Goal: Task Accomplishment & Management: Manage account settings

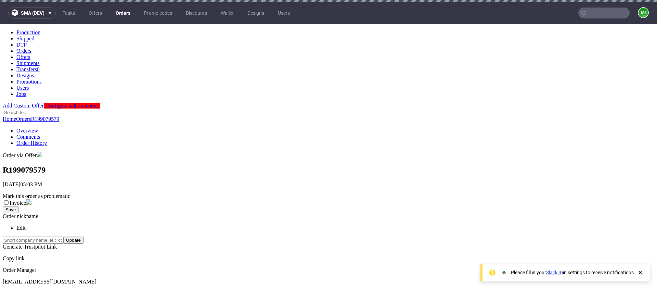
scroll to position [24, 0]
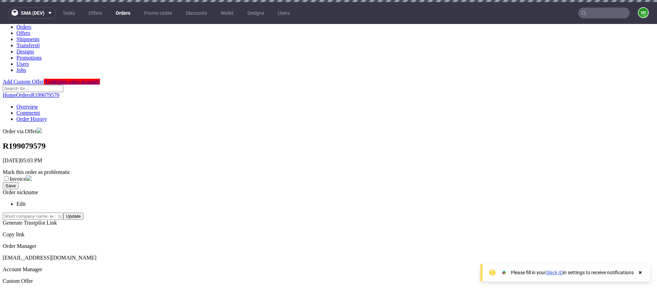
click at [394, 164] on div at bounding box center [656, 164] width 657 height 0
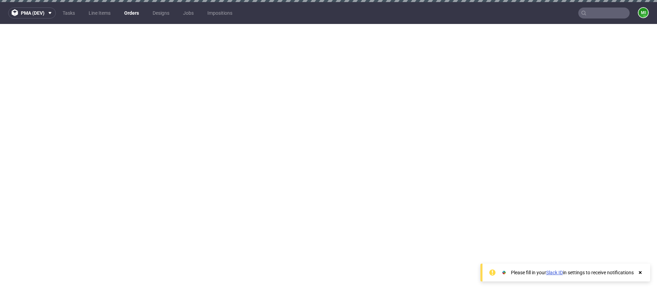
click at [137, 19] on nav "pma (dev) Tasks Line Items Orders Designs Jobs Impositions mi" at bounding box center [328, 13] width 657 height 22
click at [128, 15] on link "Orders" at bounding box center [131, 13] width 23 height 11
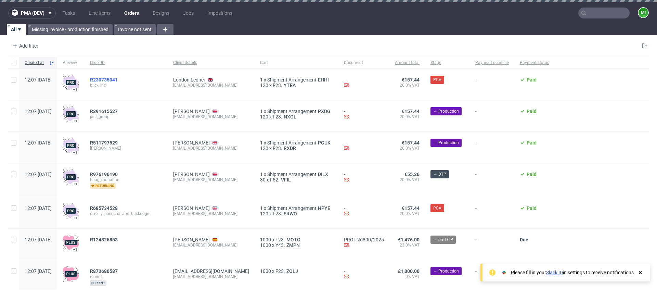
click at [118, 77] on span "R230735041" at bounding box center [104, 79] width 28 height 5
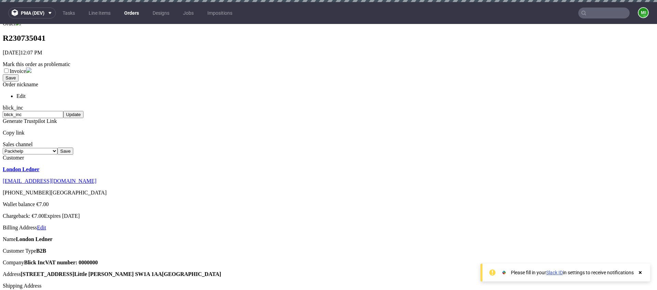
scroll to position [81, 0]
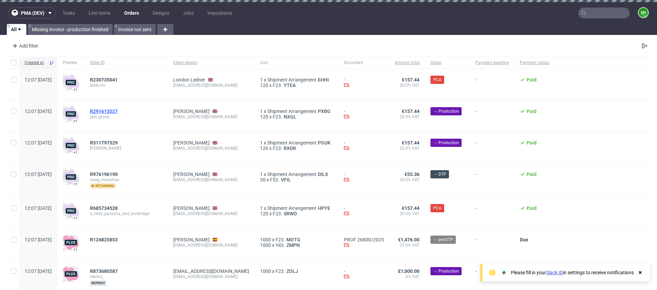
click at [118, 110] on span "R291615527" at bounding box center [104, 110] width 28 height 5
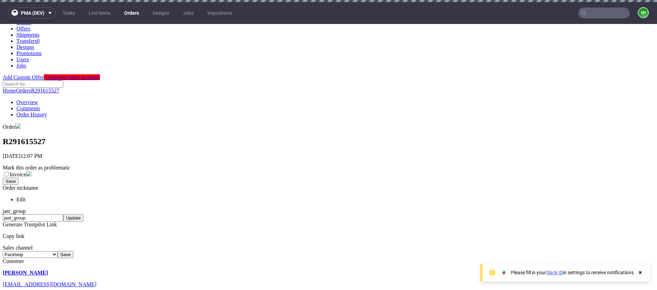
scroll to position [119, 0]
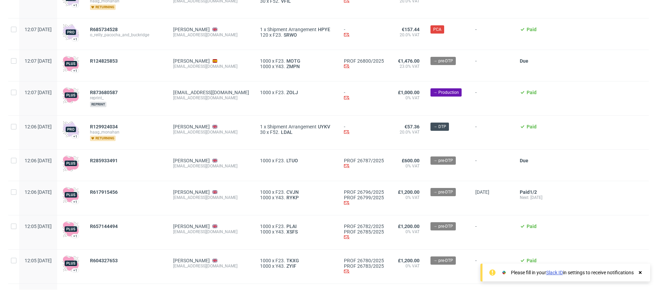
scroll to position [199, 0]
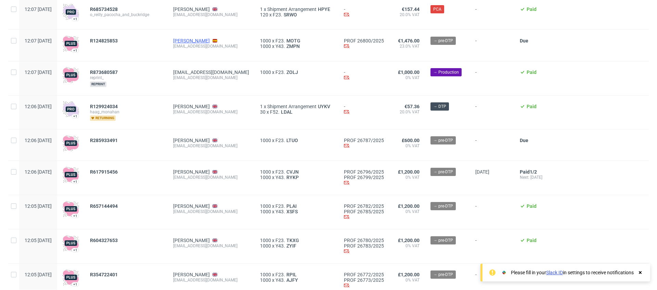
click at [208, 42] on link "Jerel Stamm" at bounding box center [191, 40] width 37 height 5
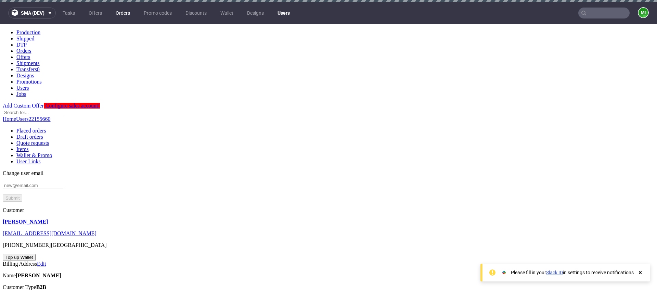
click at [114, 11] on link "Orders" at bounding box center [123, 13] width 23 height 11
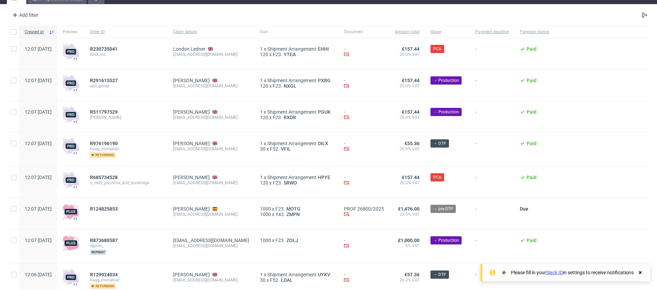
scroll to position [53, 0]
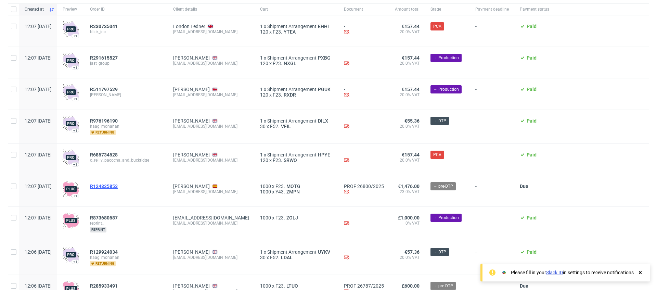
click at [118, 185] on span "R124825853" at bounding box center [104, 185] width 28 height 5
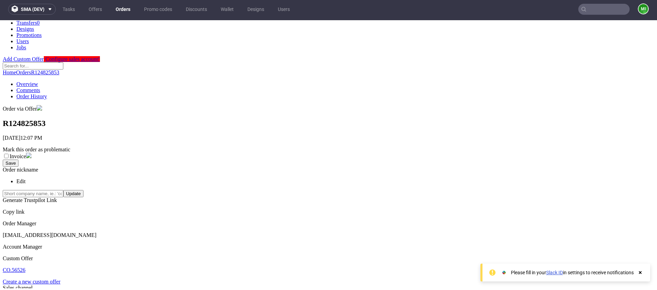
scroll to position [20, 0]
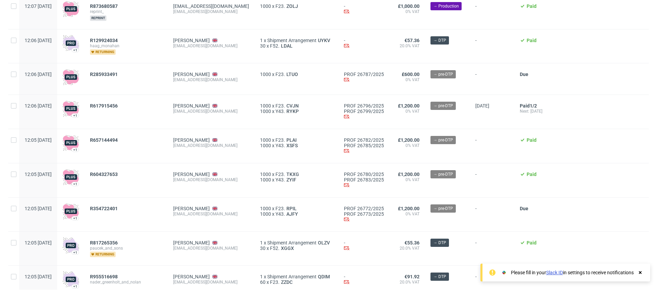
scroll to position [269, 0]
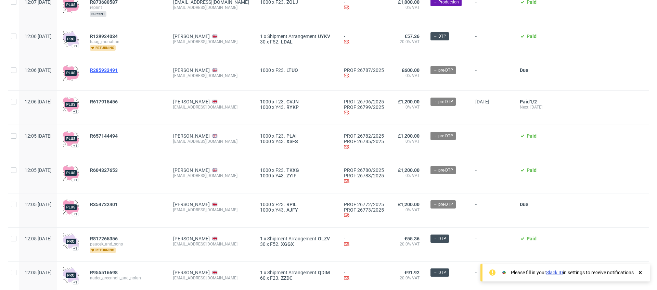
click at [118, 69] on span "R285933491" at bounding box center [104, 69] width 28 height 5
click at [118, 100] on span "R617915456" at bounding box center [104, 101] width 28 height 5
click at [118, 136] on span "R657144494" at bounding box center [104, 135] width 28 height 5
click at [118, 206] on span "R354722401" at bounding box center [104, 204] width 28 height 5
click at [118, 239] on span "R817265356" at bounding box center [104, 238] width 28 height 5
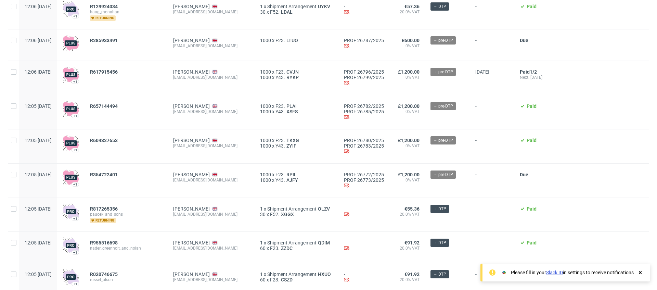
scroll to position [385, 0]
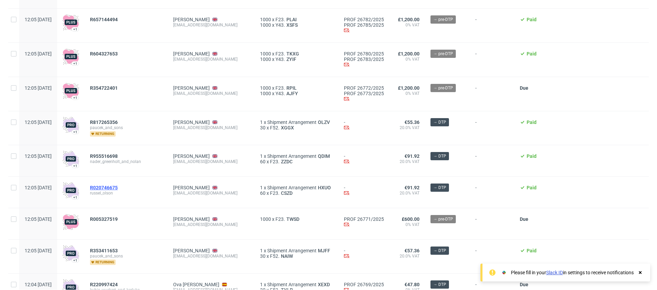
click at [118, 188] on span "R020746675" at bounding box center [104, 187] width 28 height 5
click at [118, 219] on span "R005327519" at bounding box center [104, 218] width 28 height 5
click at [118, 250] on span "R353411653" at bounding box center [104, 250] width 28 height 5
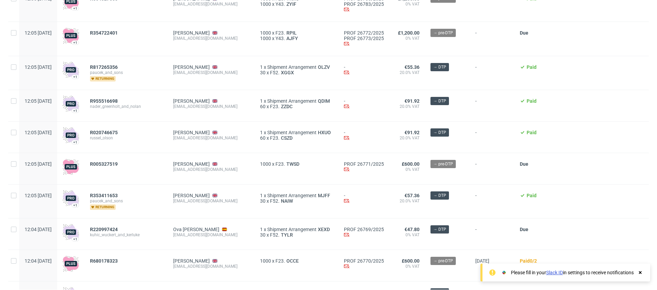
scroll to position [517, 0]
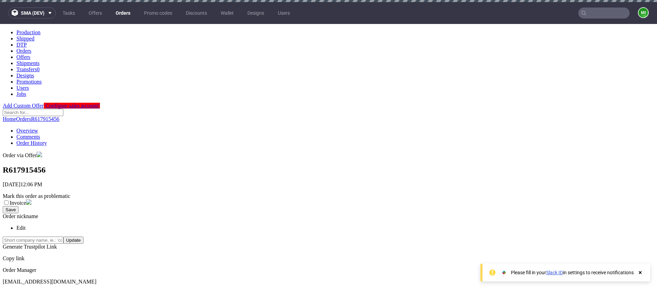
drag, startPoint x: 293, startPoint y: 154, endPoint x: 344, endPoint y: 154, distance: 50.7
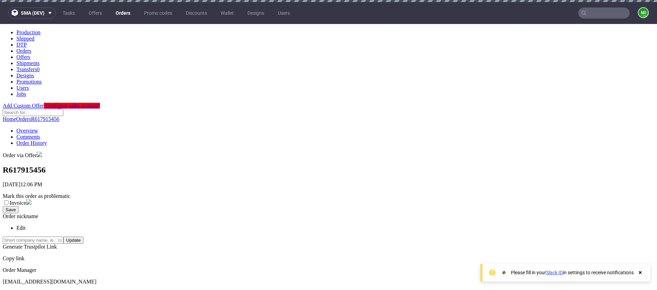
copy p "orry this feature has be"
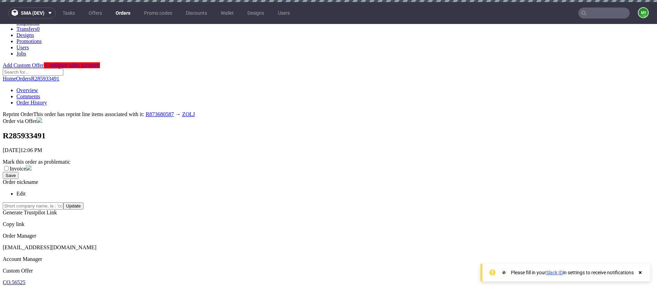
scroll to position [42, 0]
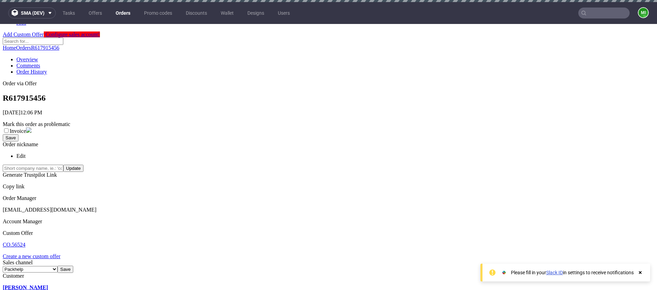
scroll to position [2, 0]
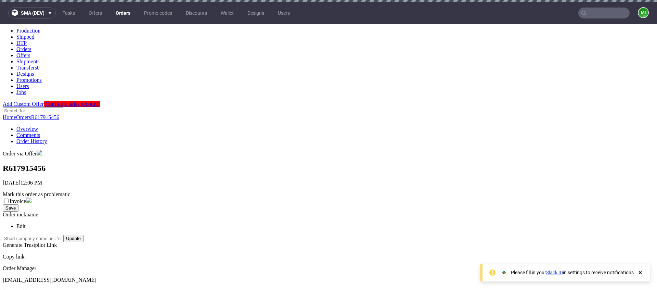
type input "2025-08-05"
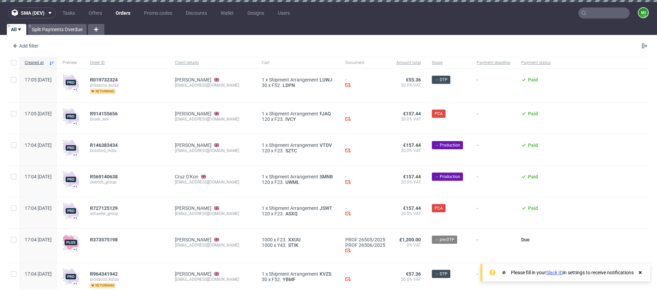
click at [276, 31] on div "All Split Payments Overdue" at bounding box center [328, 29] width 657 height 11
click at [66, 31] on link "Split Payments Overdue" at bounding box center [57, 29] width 59 height 11
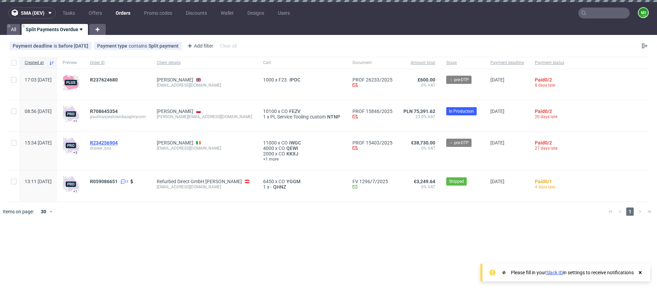
click at [118, 140] on span "R234256904" at bounding box center [104, 142] width 28 height 5
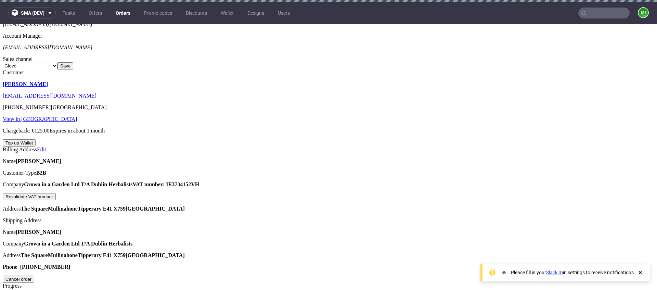
scroll to position [362, 0]
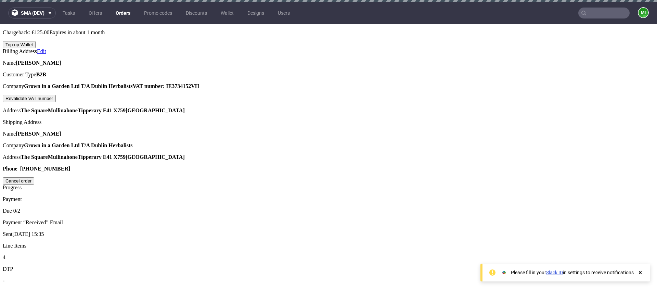
click at [380, 164] on div at bounding box center [656, 164] width 657 height 0
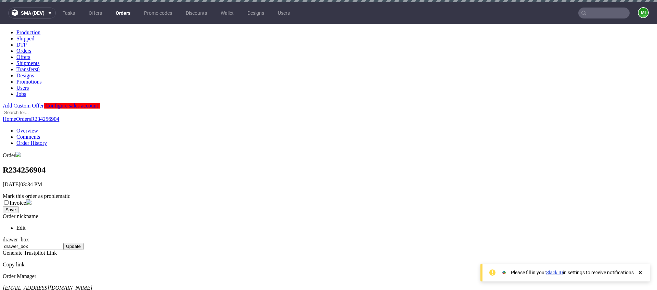
scroll to position [371, 0]
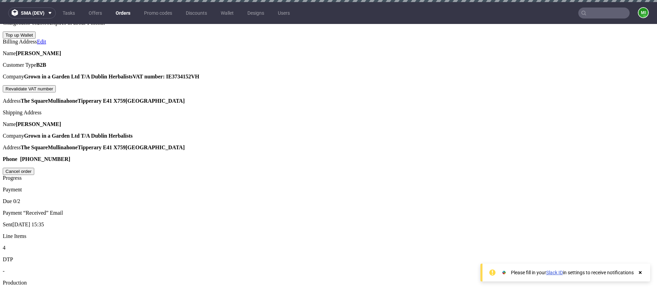
drag, startPoint x: 344, startPoint y: 166, endPoint x: 360, endPoint y: 164, distance: 16.2
click at [117, 12] on link "Orders" at bounding box center [123, 13] width 23 height 11
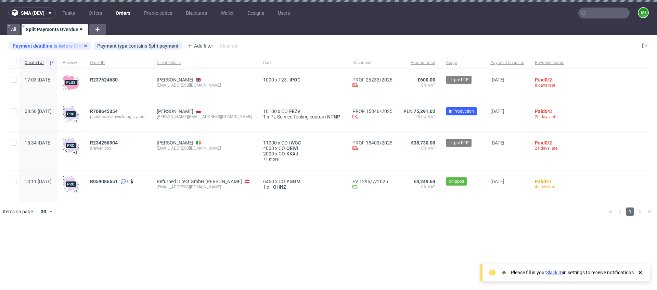
click at [83, 46] on icon at bounding box center [85, 45] width 5 height 5
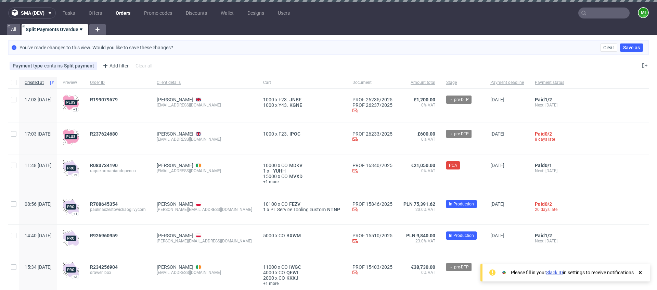
click at [124, 12] on link "Orders" at bounding box center [123, 13] width 23 height 11
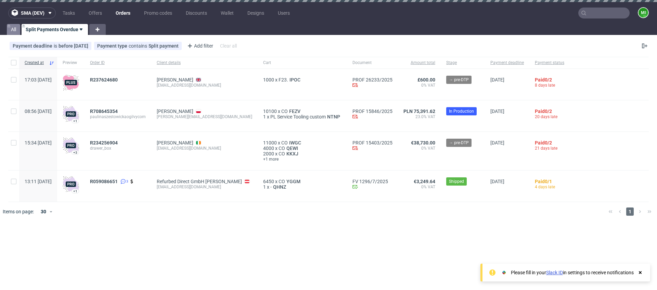
click at [11, 28] on link "All" at bounding box center [13, 29] width 13 height 11
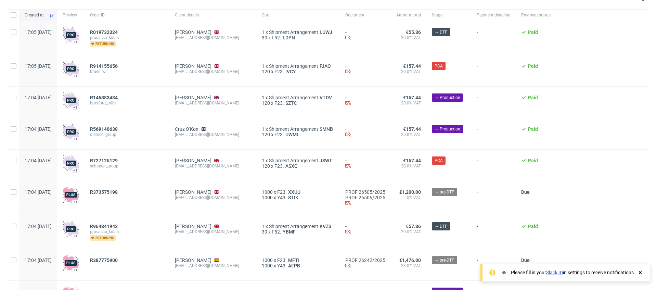
scroll to position [48, 0]
click at [118, 130] on span "R569140638" at bounding box center [104, 128] width 28 height 5
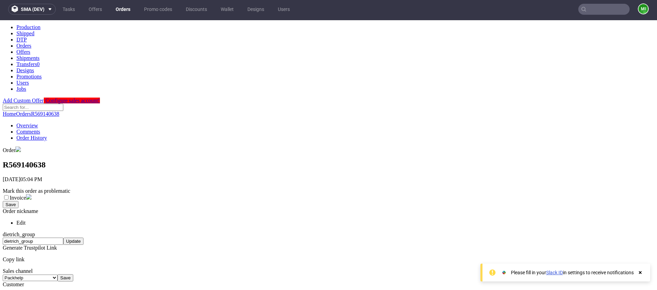
scroll to position [60, 0]
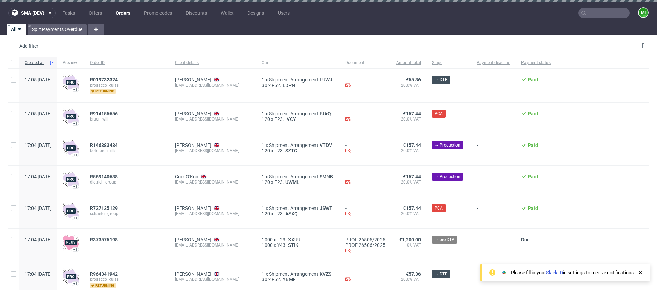
scroll to position [304, 0]
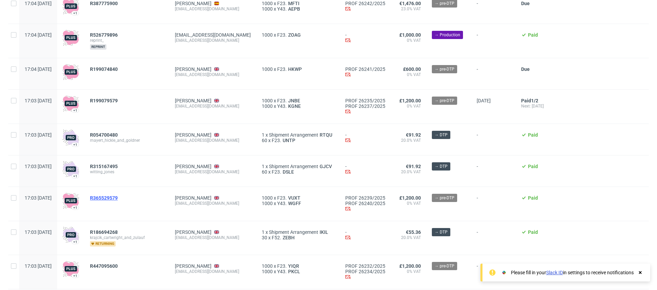
click at [118, 198] on span "R365529579" at bounding box center [104, 197] width 28 height 5
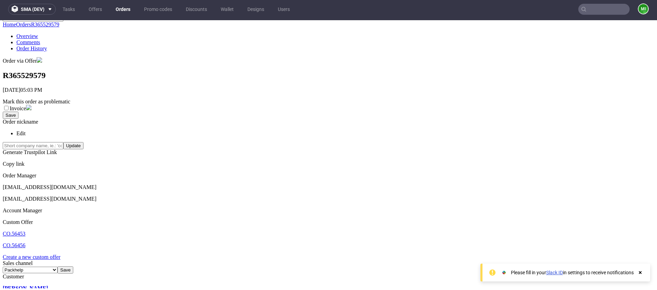
scroll to position [93, 0]
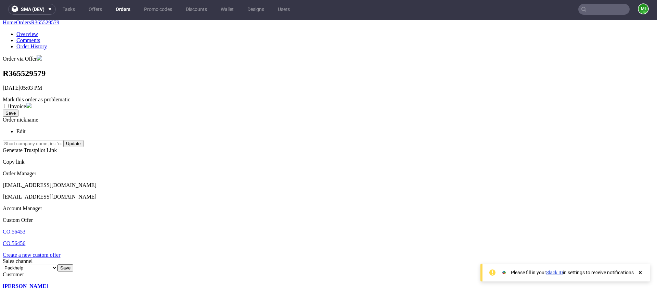
drag, startPoint x: 146, startPoint y: 162, endPoint x: 273, endPoint y: 165, distance: 127.7
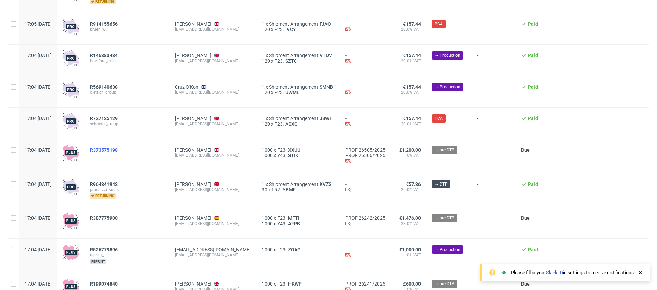
click at [118, 151] on span "R373575198" at bounding box center [104, 149] width 28 height 5
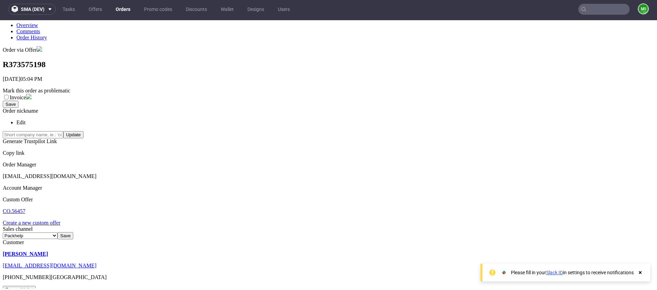
scroll to position [137, 0]
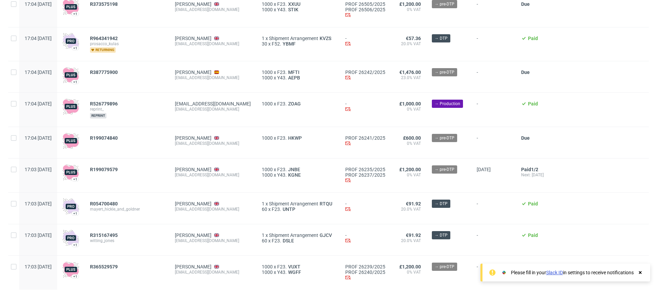
scroll to position [244, 0]
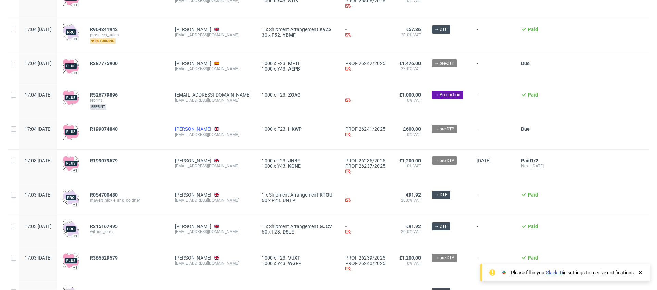
click at [206, 129] on link "Enoch Reilly" at bounding box center [193, 128] width 37 height 5
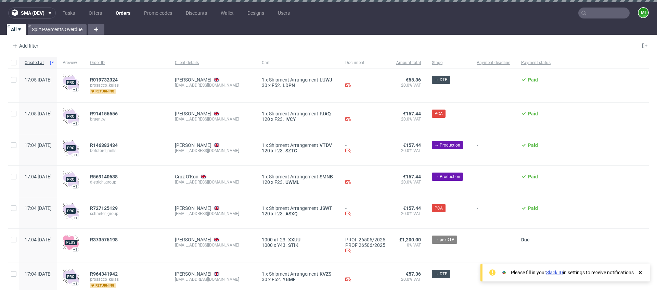
scroll to position [128, 0]
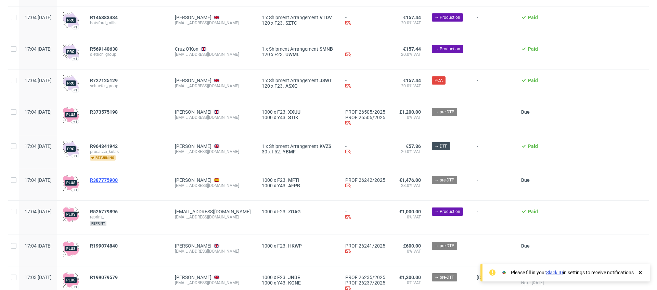
click at [118, 178] on span "R387775900" at bounding box center [104, 179] width 28 height 5
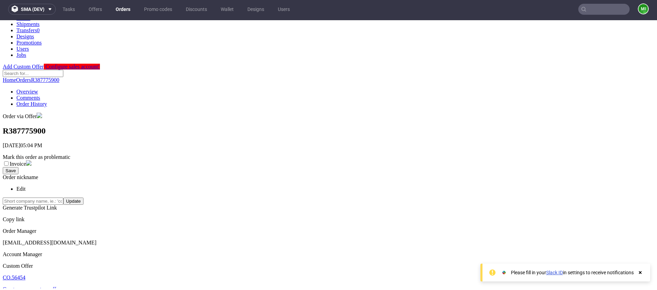
scroll to position [57, 0]
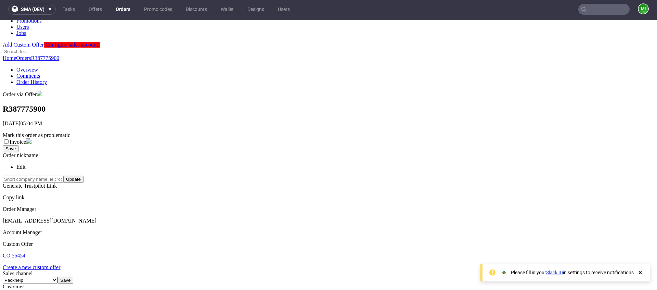
drag, startPoint x: 171, startPoint y: 160, endPoint x: 253, endPoint y: 162, distance: 82.5
drag, startPoint x: 126, startPoint y: 143, endPoint x: 197, endPoint y: 147, distance: 71.0
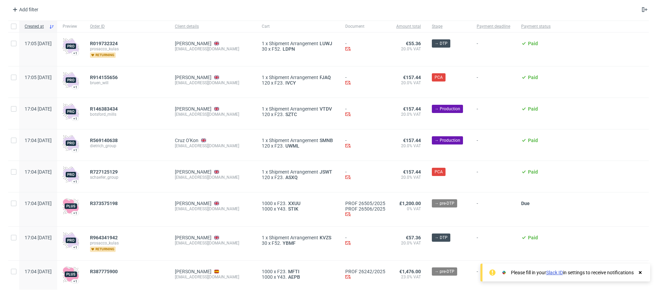
scroll to position [125, 0]
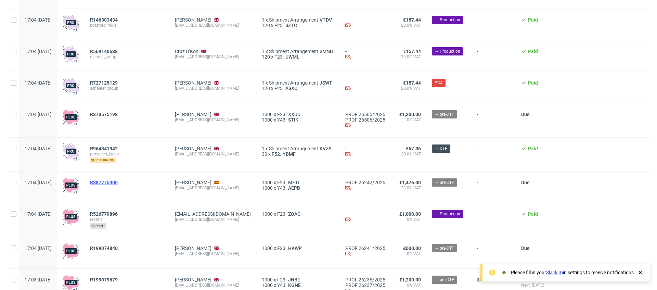
click at [117, 181] on span "R387775900" at bounding box center [104, 182] width 28 height 5
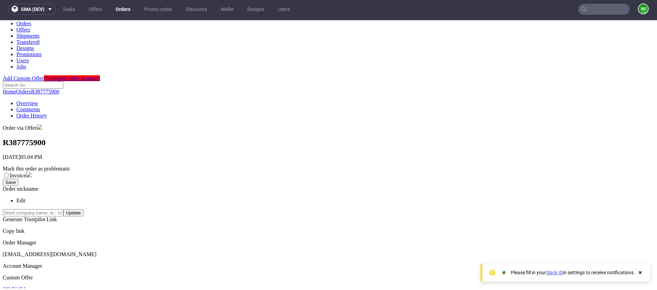
scroll to position [56, 0]
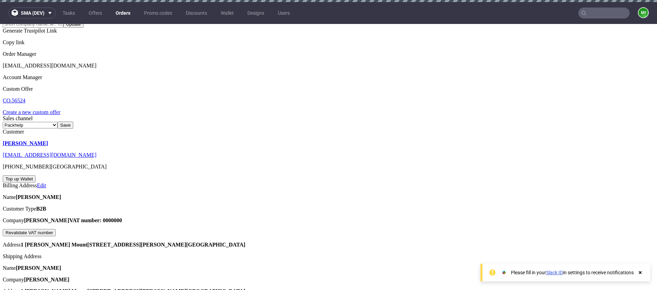
scroll to position [68, 0]
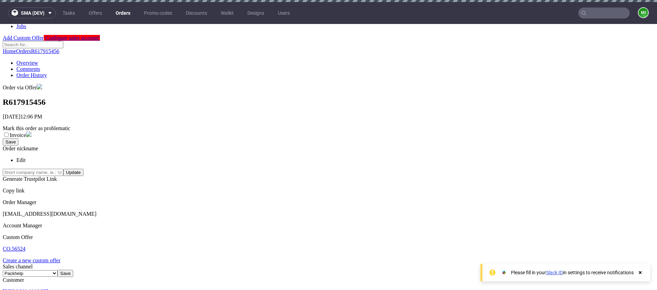
type input "[DATE]"
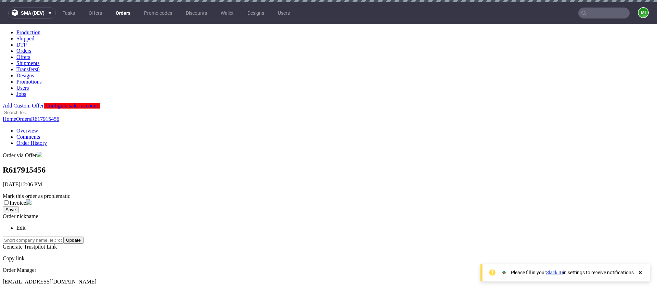
scroll to position [63, 0]
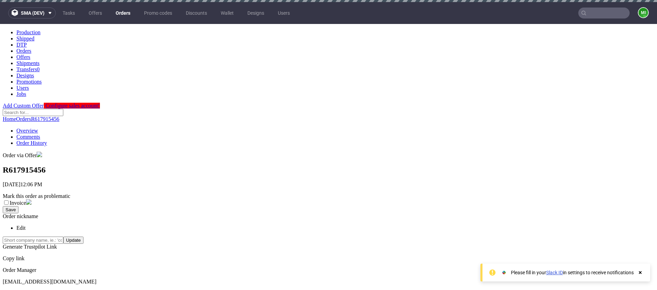
drag, startPoint x: 318, startPoint y: 140, endPoint x: 312, endPoint y: 139, distance: 5.9
type input "3"
type input "25%"
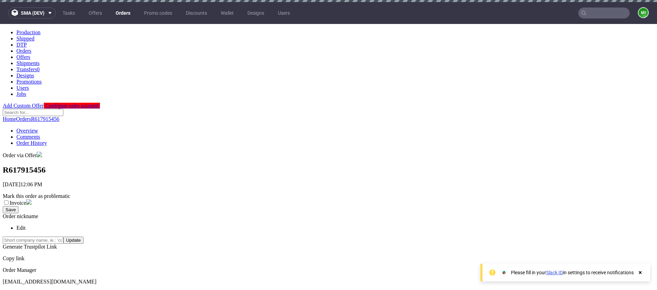
type input "[DATE]"
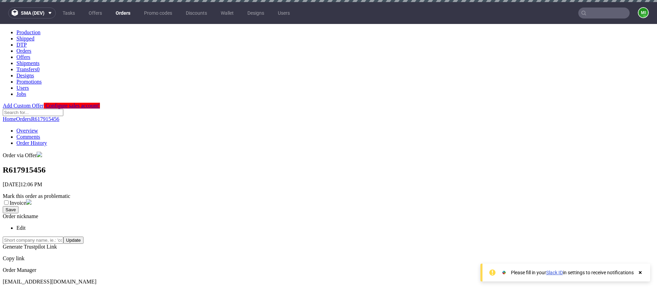
scroll to position [1, 0]
click at [640, 271] on icon at bounding box center [640, 272] width 6 height 5
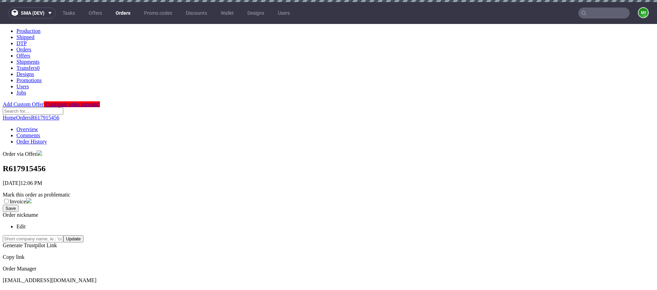
drag, startPoint x: 318, startPoint y: 130, endPoint x: 299, endPoint y: 130, distance: 19.2
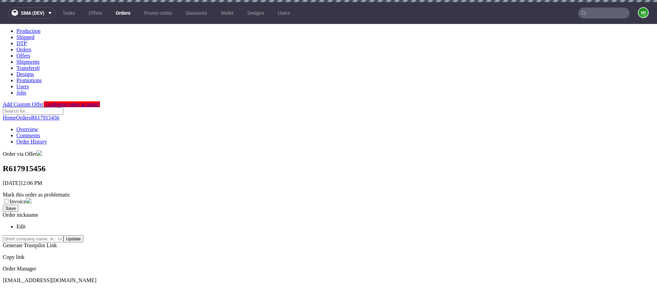
drag, startPoint x: 324, startPoint y: 162, endPoint x: 330, endPoint y: 157, distance: 7.0
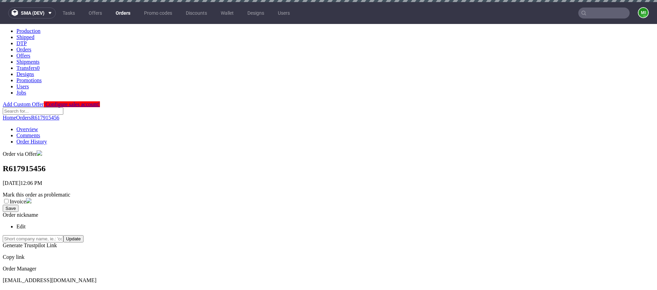
drag, startPoint x: 327, startPoint y: 145, endPoint x: 302, endPoint y: 144, distance: 25.7
type input "2"
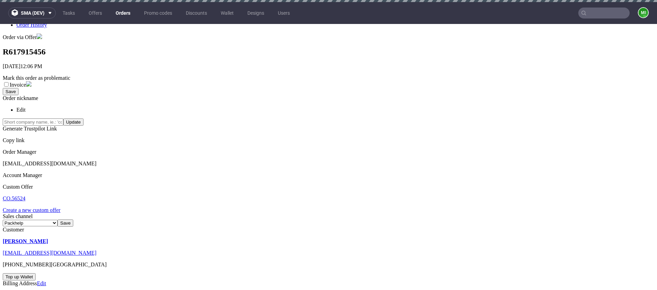
scroll to position [0, 0]
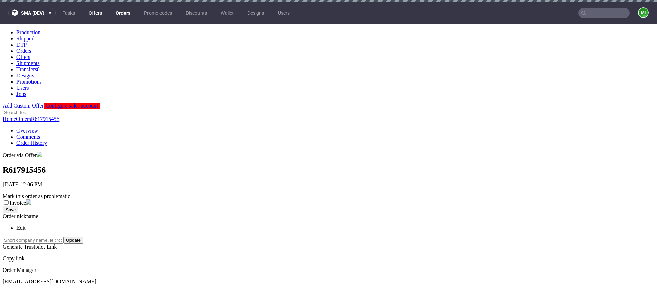
click at [92, 12] on link "Offers" at bounding box center [96, 13] width 22 height 11
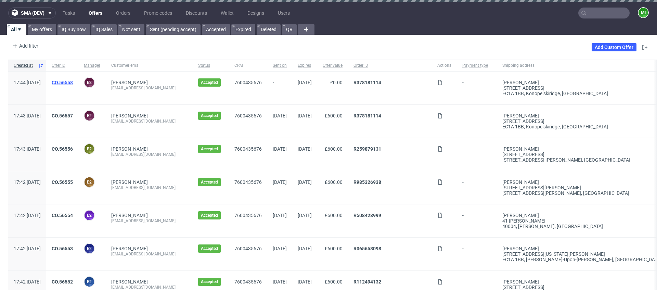
click at [73, 84] on link "CO.56558" at bounding box center [62, 82] width 21 height 5
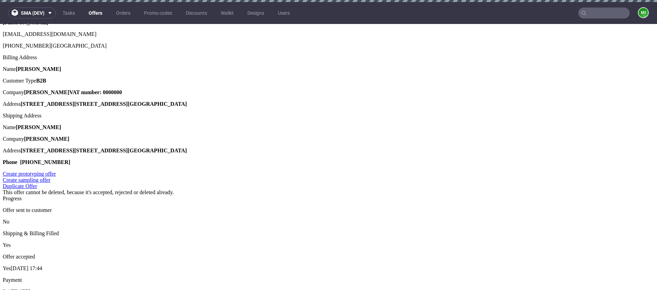
scroll to position [236, 0]
drag, startPoint x: 315, startPoint y: 143, endPoint x: 299, endPoint y: 143, distance: 15.4
type input "3"
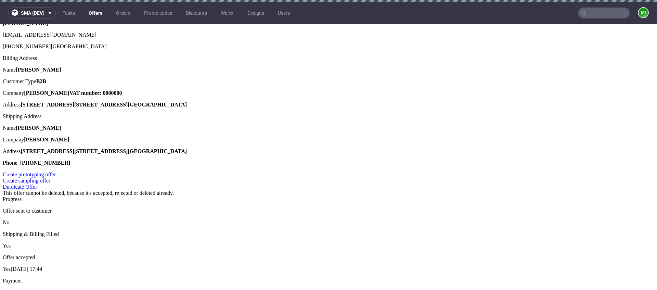
type input "4"
drag, startPoint x: 323, startPoint y: 138, endPoint x: 307, endPoint y: 138, distance: 16.8
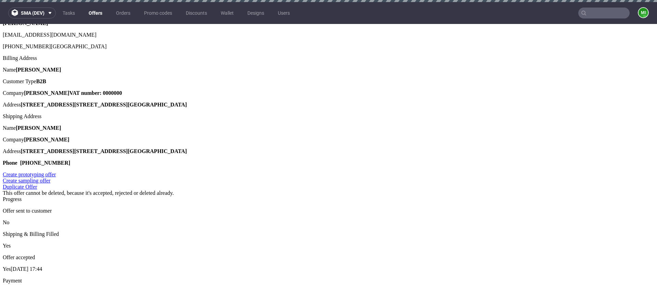
type input "2%"
type input "25%"
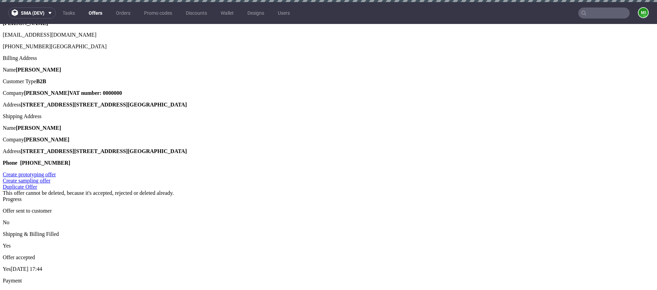
type input "25%"
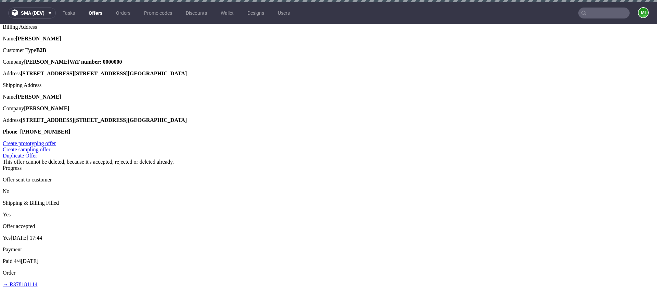
scroll to position [235, 0]
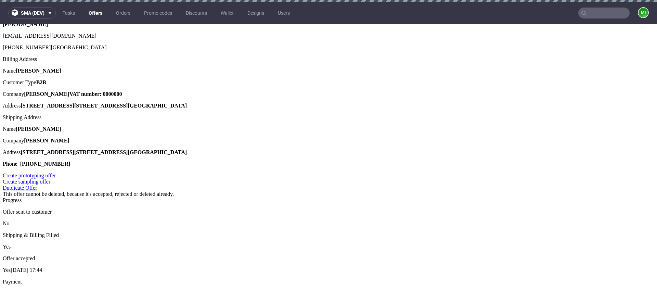
checkbox input "true"
type input "In progress..."
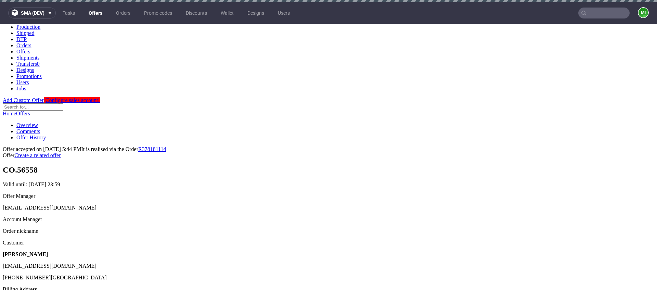
scroll to position [0, 0]
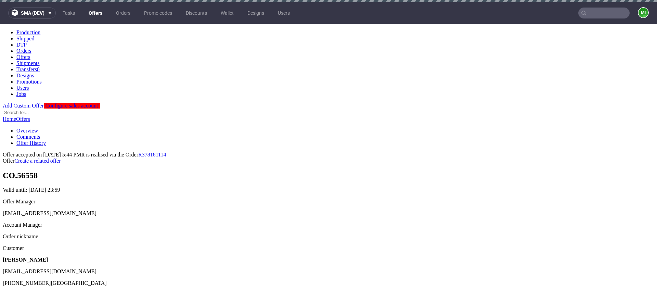
drag, startPoint x: 280, startPoint y: 135, endPoint x: 375, endPoint y: 136, distance: 95.1
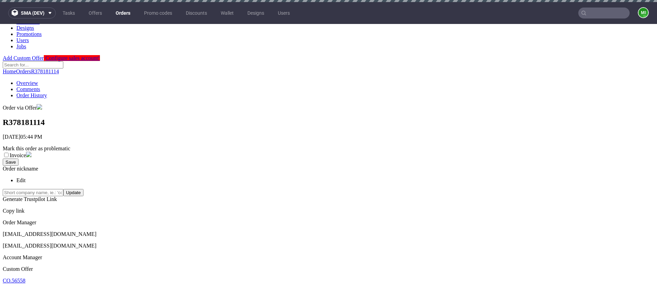
scroll to position [115, 0]
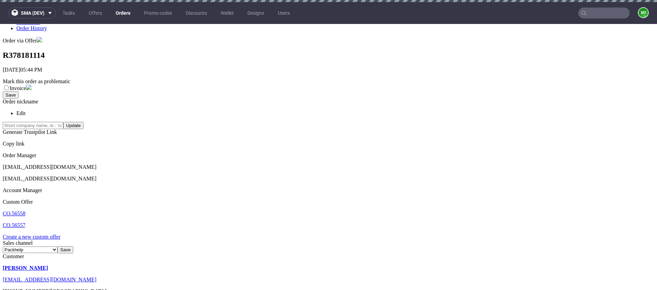
drag, startPoint x: 136, startPoint y: 146, endPoint x: 225, endPoint y: 174, distance: 93.1
drag, startPoint x: 158, startPoint y: 148, endPoint x: 241, endPoint y: 164, distance: 85.0
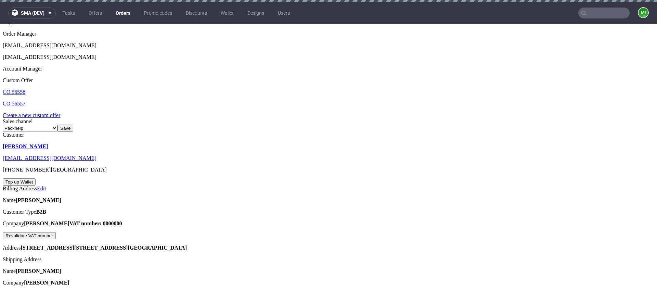
scroll to position [0, 0]
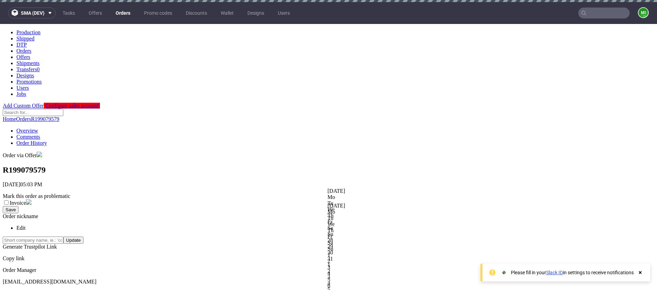
scroll to position [24, 0]
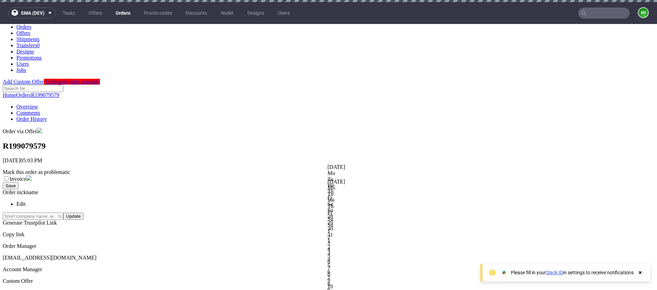
drag, startPoint x: 323, startPoint y: 136, endPoint x: 289, endPoint y: 136, distance: 34.6
type input "0"
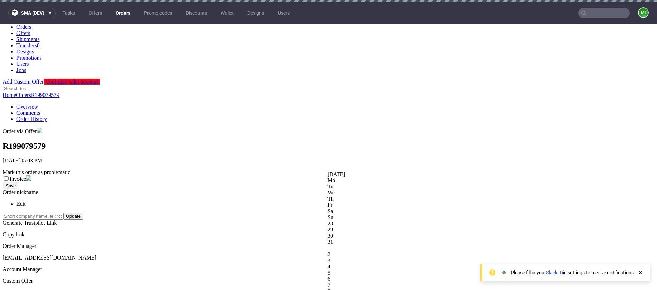
click at [379, 171] on div at bounding box center [656, 171] width 657 height 0
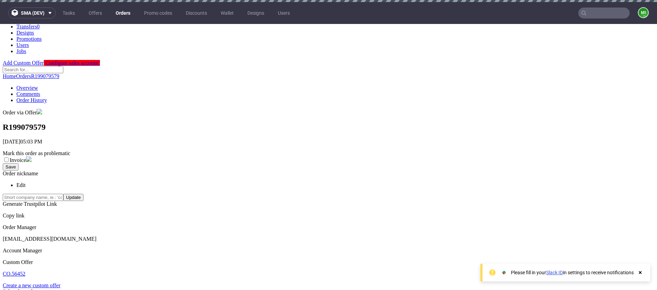
scroll to position [123, 0]
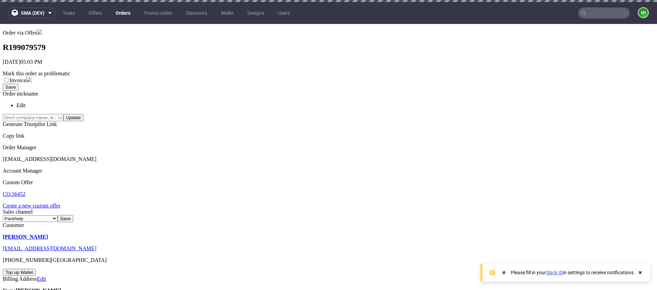
drag, startPoint x: 277, startPoint y: 173, endPoint x: 342, endPoint y: 170, distance: 65.1
drag, startPoint x: 367, startPoint y: 172, endPoint x: 337, endPoint y: 171, distance: 29.1
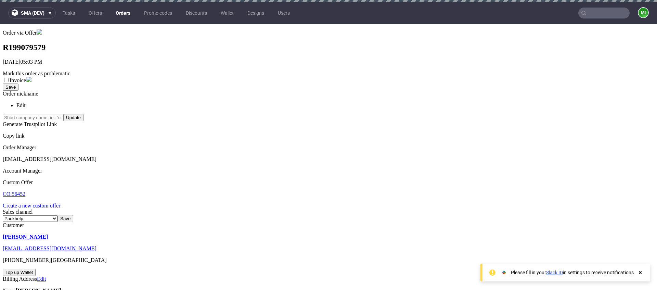
drag, startPoint x: 334, startPoint y: 171, endPoint x: 351, endPoint y: 170, distance: 17.5
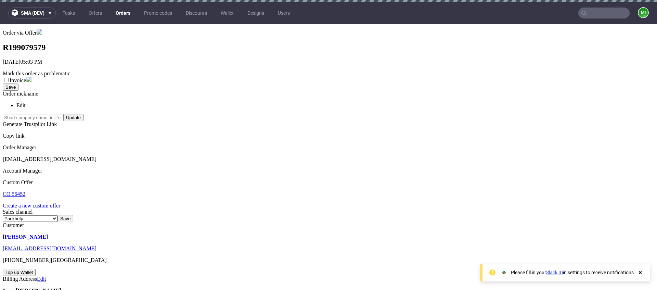
drag, startPoint x: 351, startPoint y: 170, endPoint x: 360, endPoint y: 175, distance: 9.9
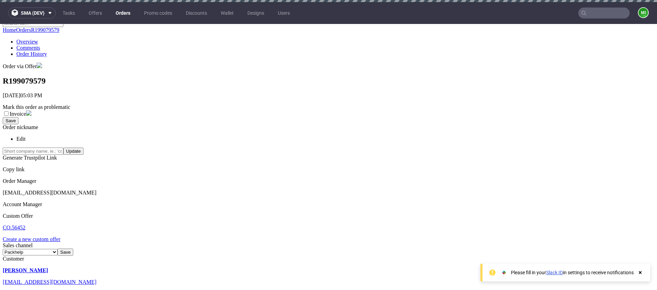
scroll to position [91, 0]
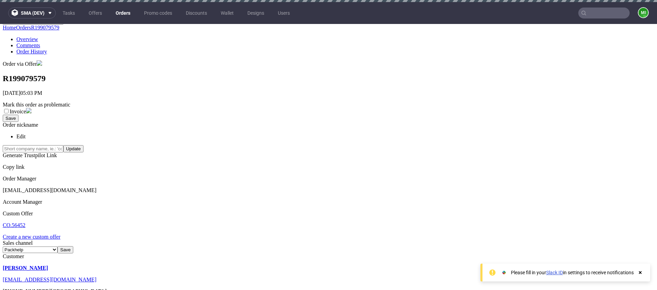
click at [379, 164] on div at bounding box center [656, 164] width 657 height 0
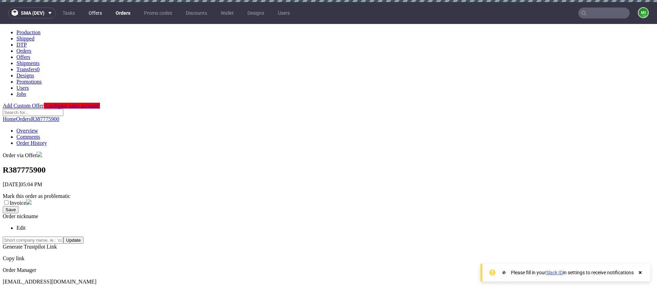
click at [101, 13] on link "Offers" at bounding box center [96, 13] width 22 height 11
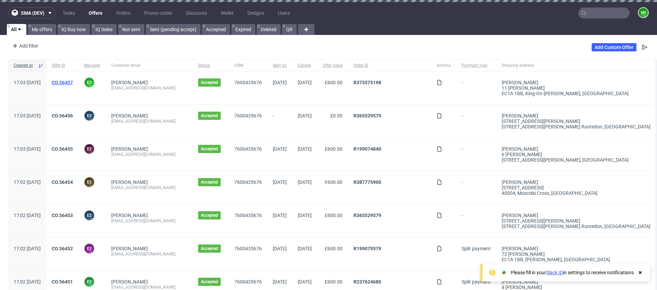
click at [73, 82] on link "CO.56457" at bounding box center [62, 82] width 21 height 5
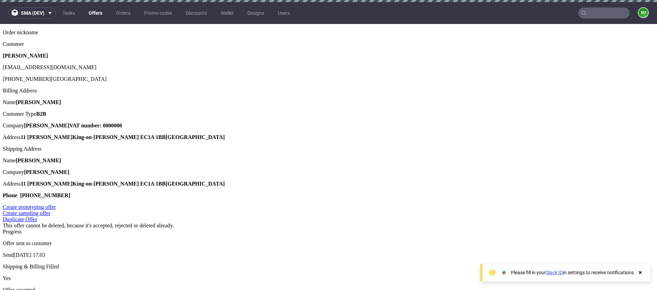
scroll to position [204, 0]
click at [366, 164] on div at bounding box center [656, 164] width 657 height 0
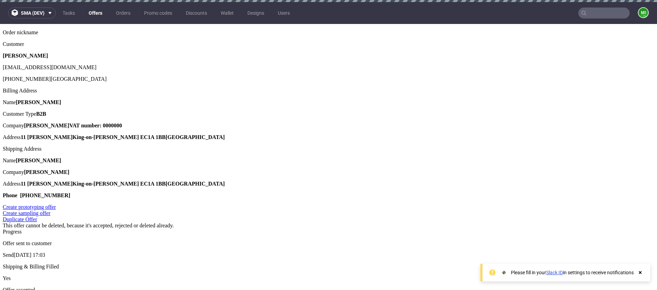
drag, startPoint x: 329, startPoint y: 140, endPoint x: 292, endPoint y: 136, distance: 37.9
type input "4"
type input "25%"
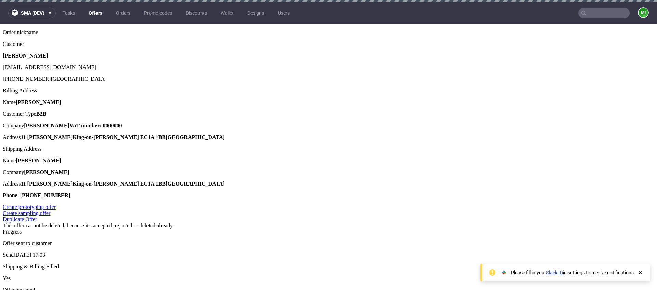
type input "25%"
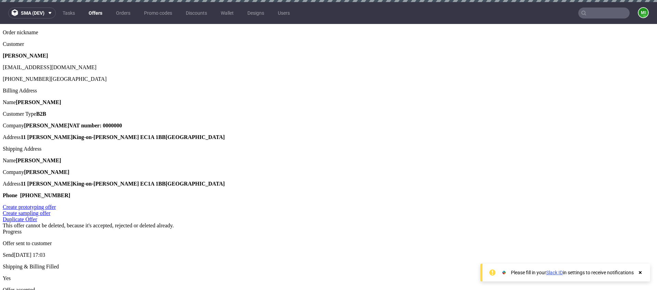
click at [372, 178] on div at bounding box center [656, 178] width 657 height 0
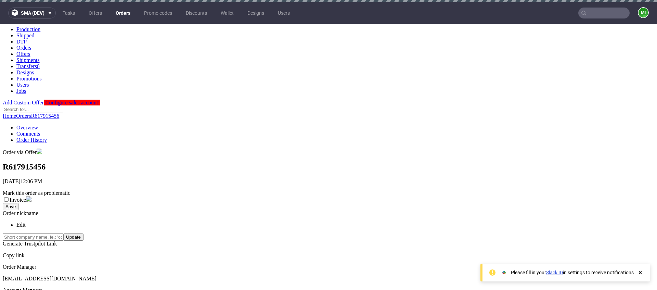
scroll to position [11, 0]
